Goal: Task Accomplishment & Management: Manage account settings

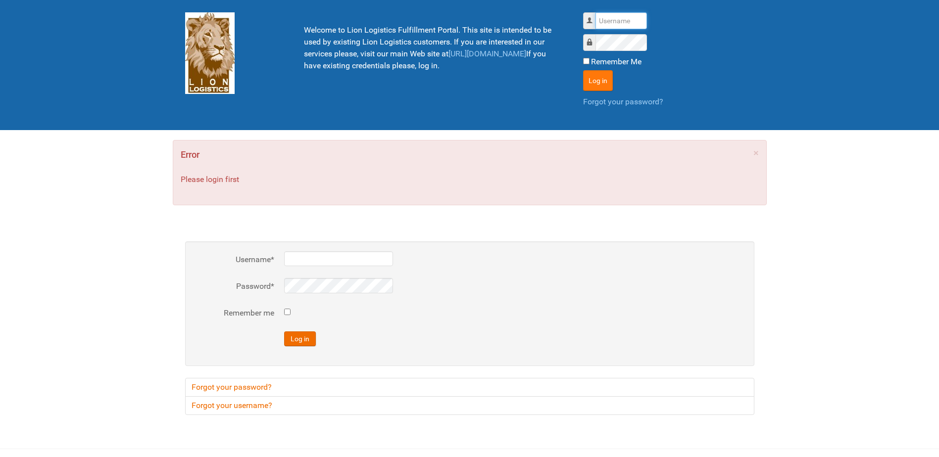
type input "Lion"
click at [600, 81] on button "Log in" at bounding box center [598, 80] width 30 height 21
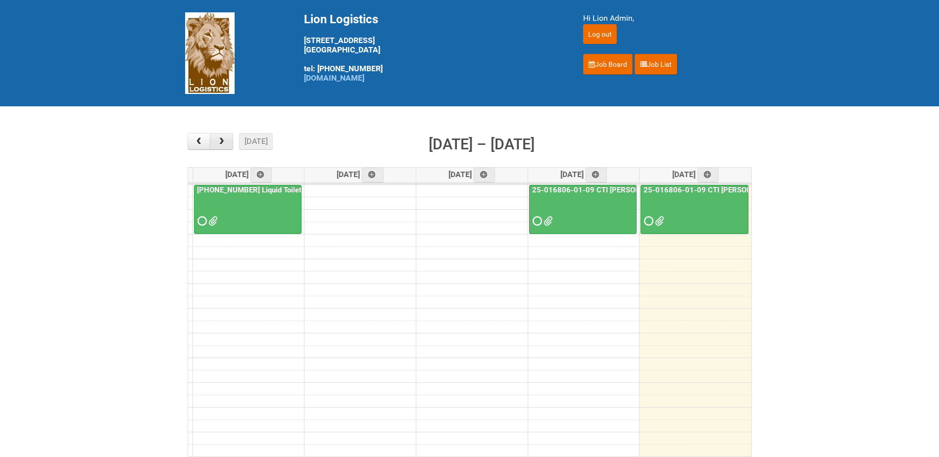
click at [221, 140] on span "button" at bounding box center [221, 142] width 9 height 8
